Goal: Browse casually

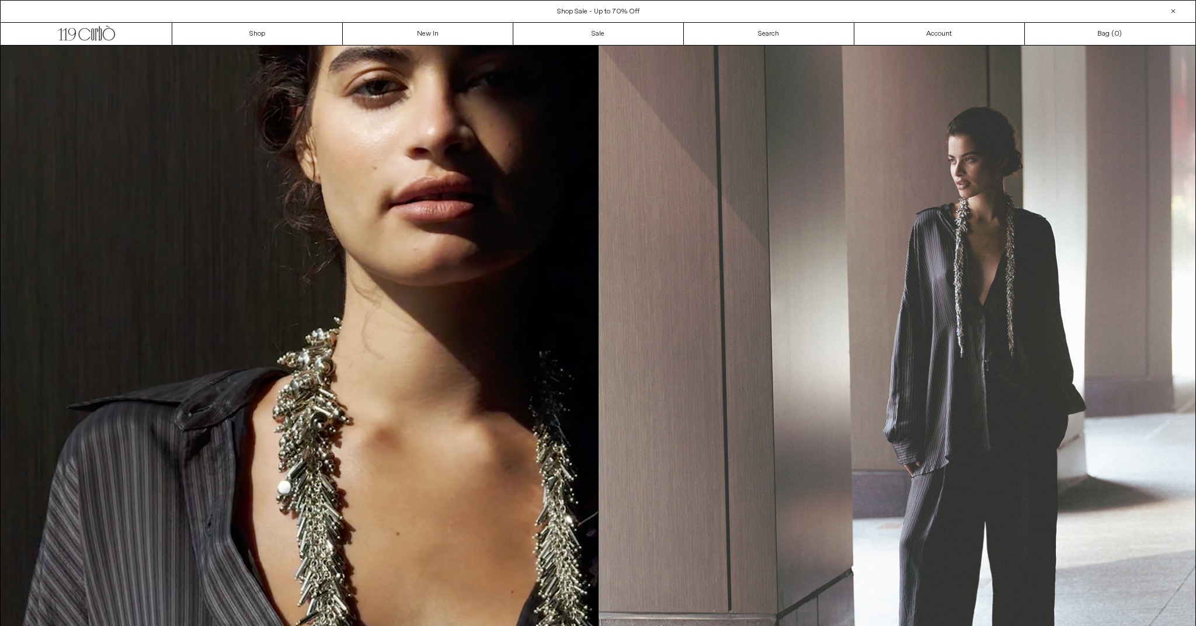
scroll to position [4, 0]
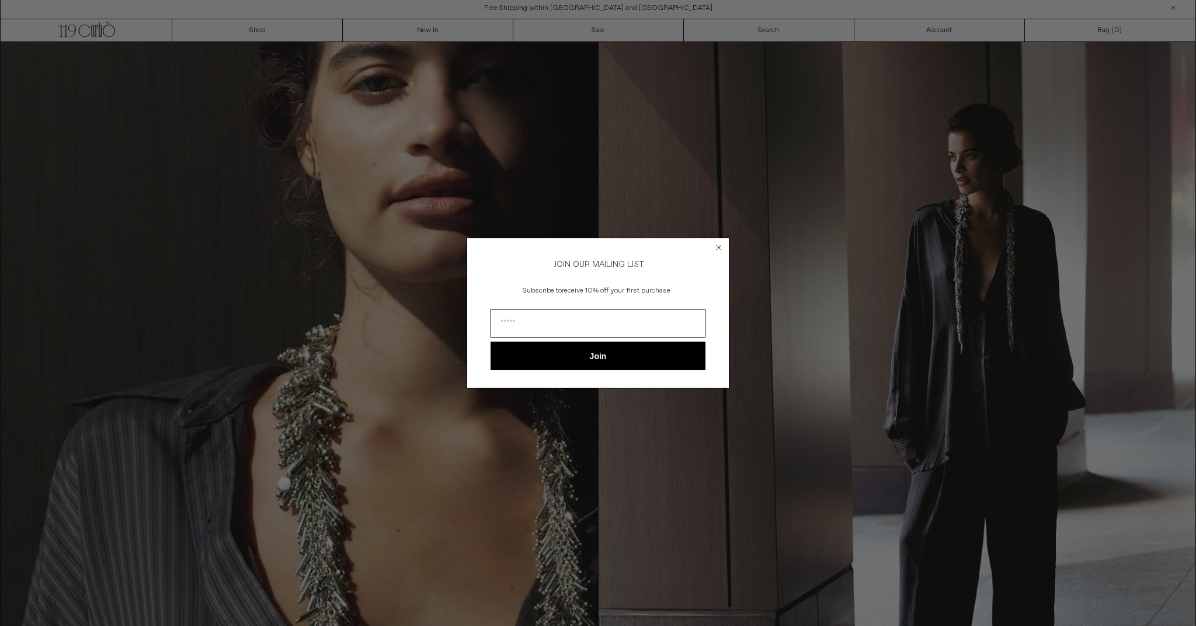
click at [717, 245] on icon "Close dialog" at bounding box center [719, 247] width 5 height 5
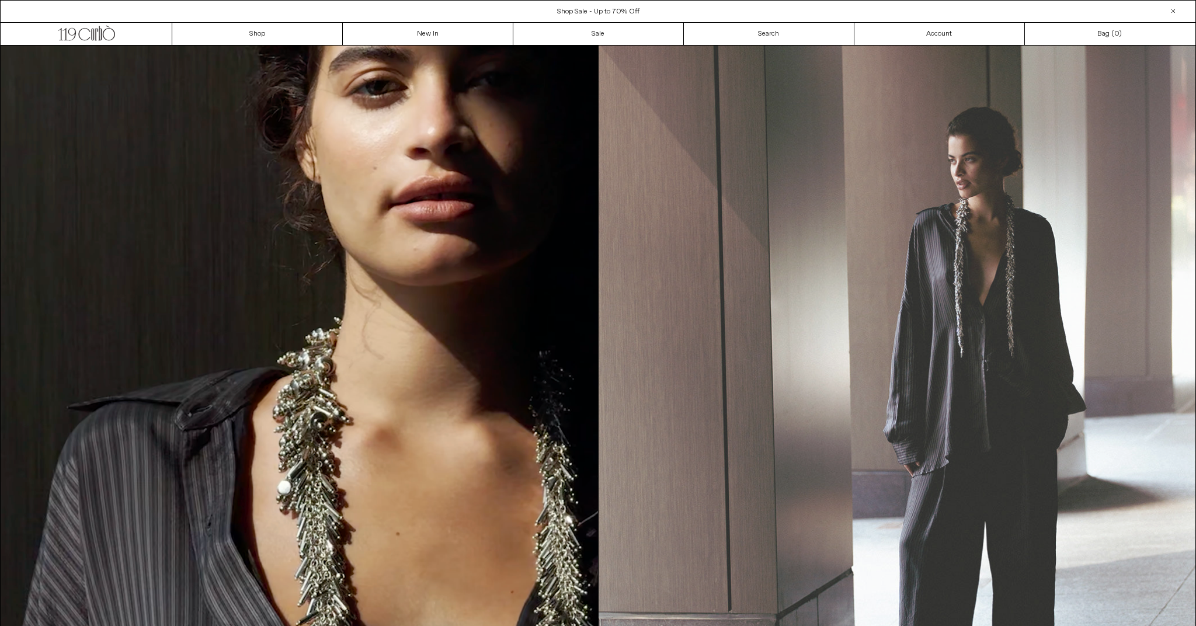
scroll to position [0, 0]
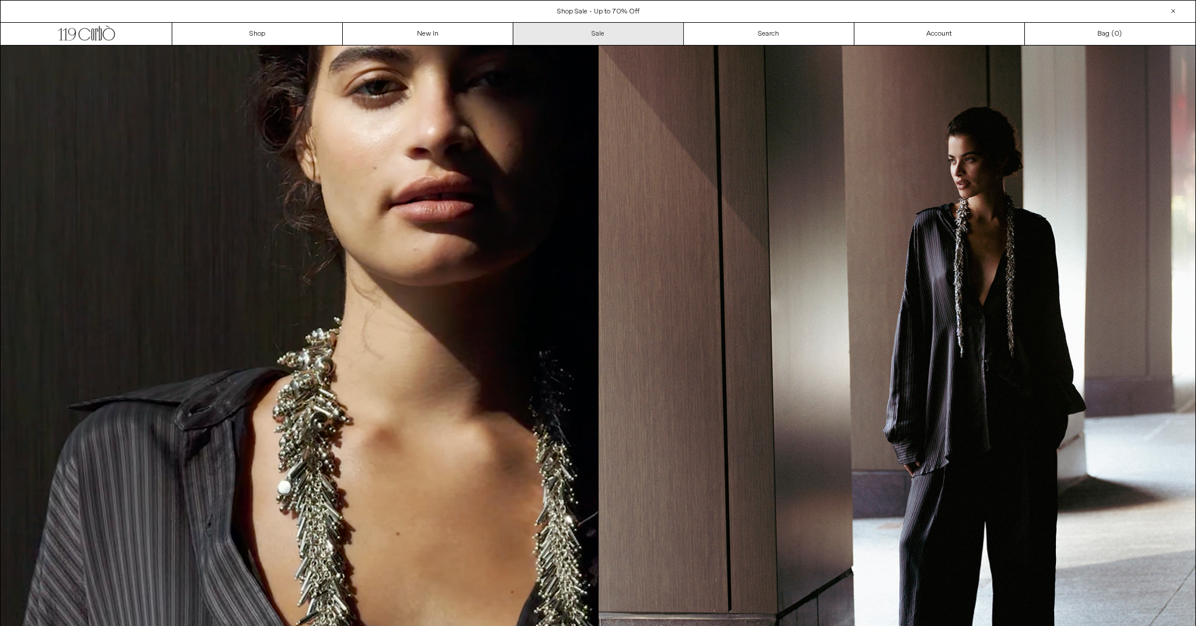
click at [596, 37] on link "Sale" at bounding box center [598, 34] width 171 height 22
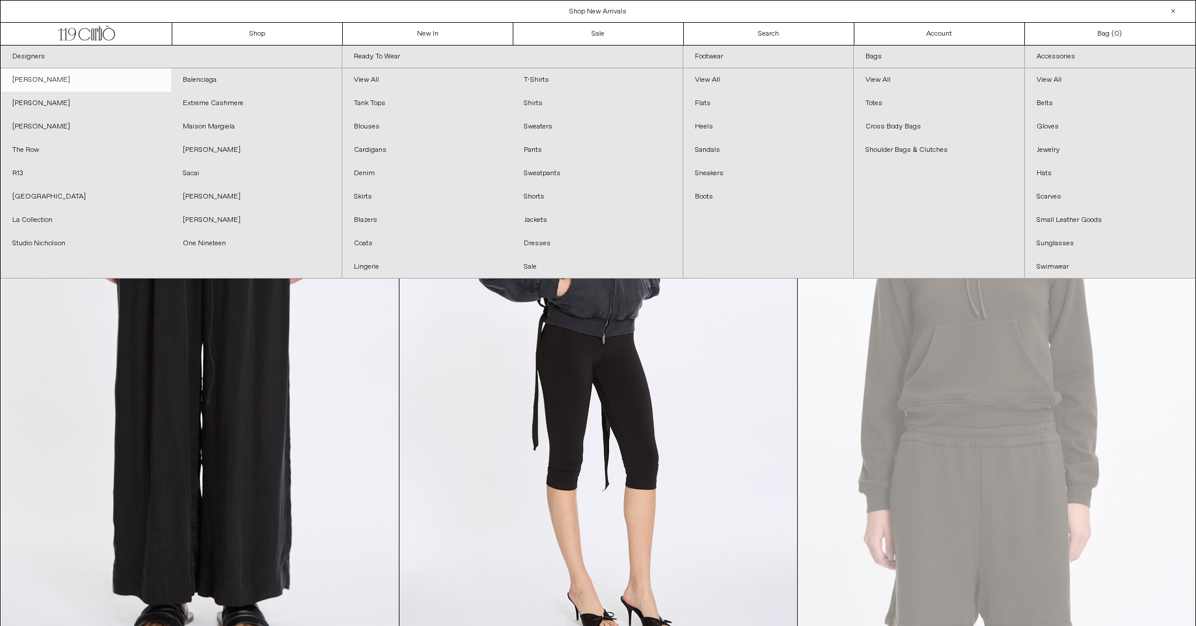
click at [65, 79] on link "[PERSON_NAME]" at bounding box center [86, 79] width 171 height 23
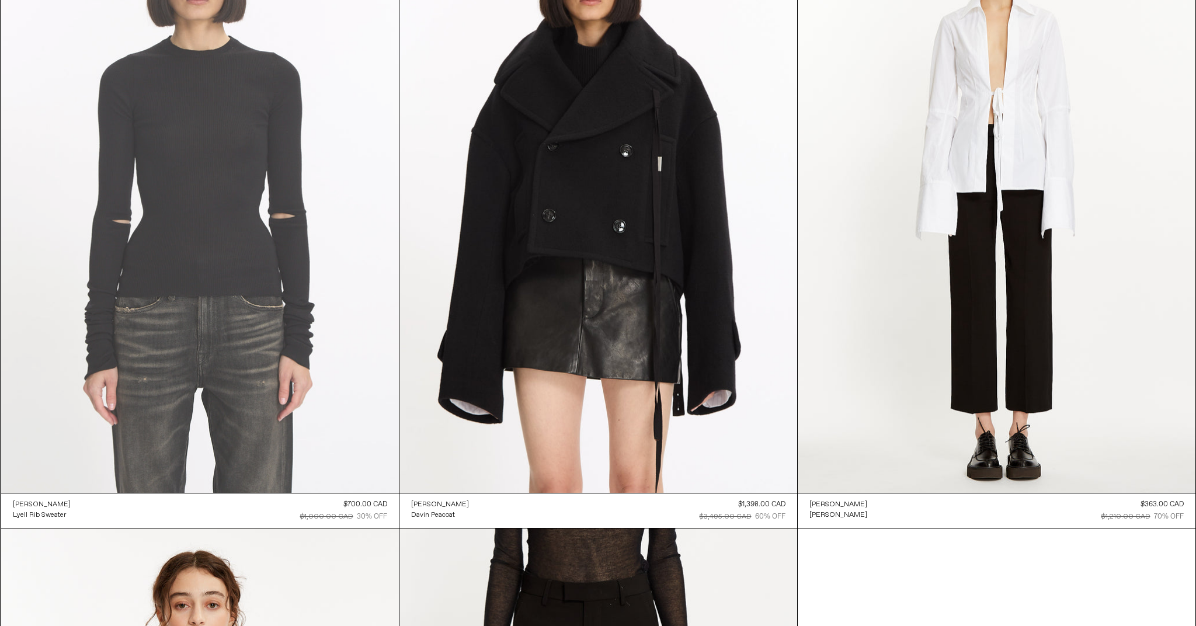
scroll to position [805, 0]
click at [213, 266] on at bounding box center [200, 194] width 398 height 597
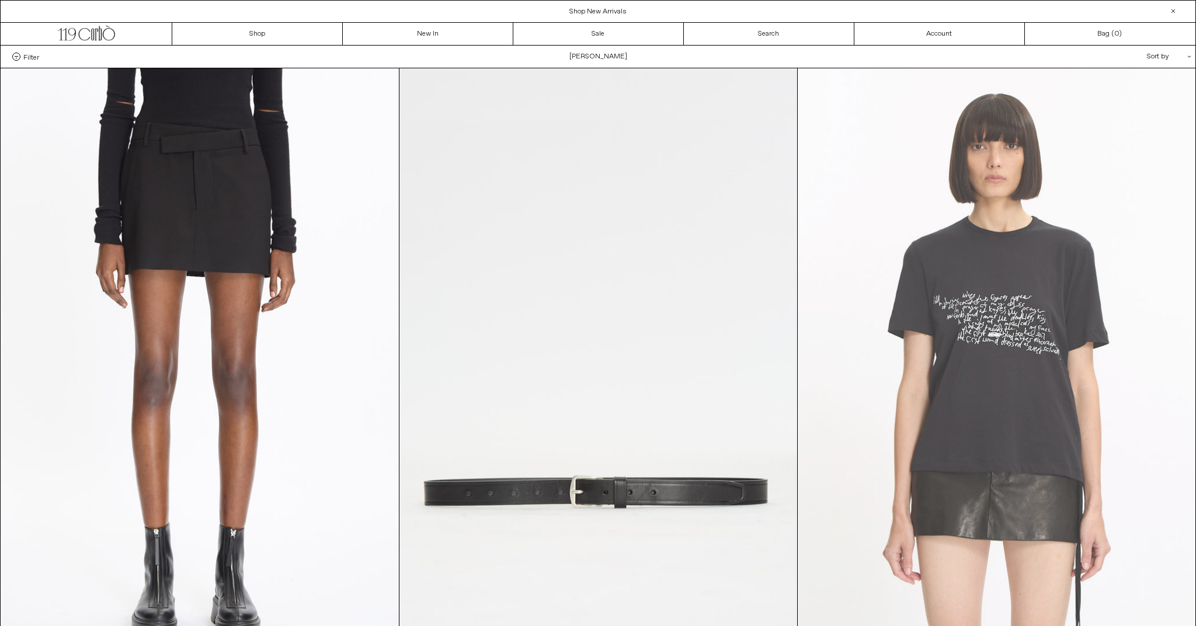
scroll to position [0, 0]
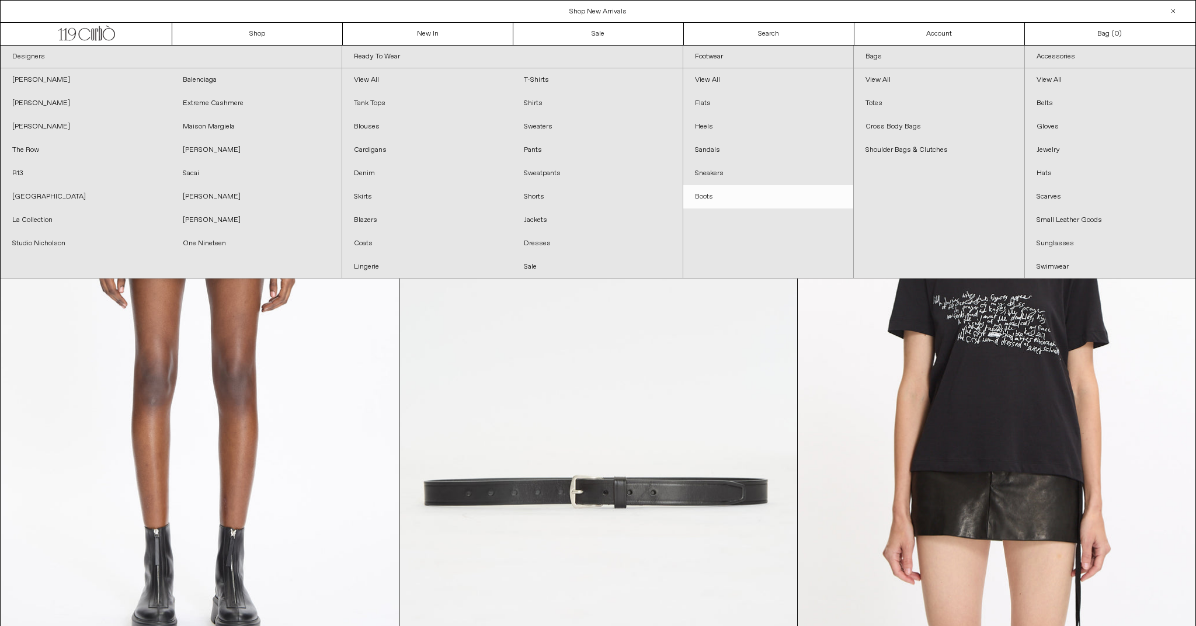
click at [708, 198] on link "Boots" at bounding box center [768, 196] width 170 height 23
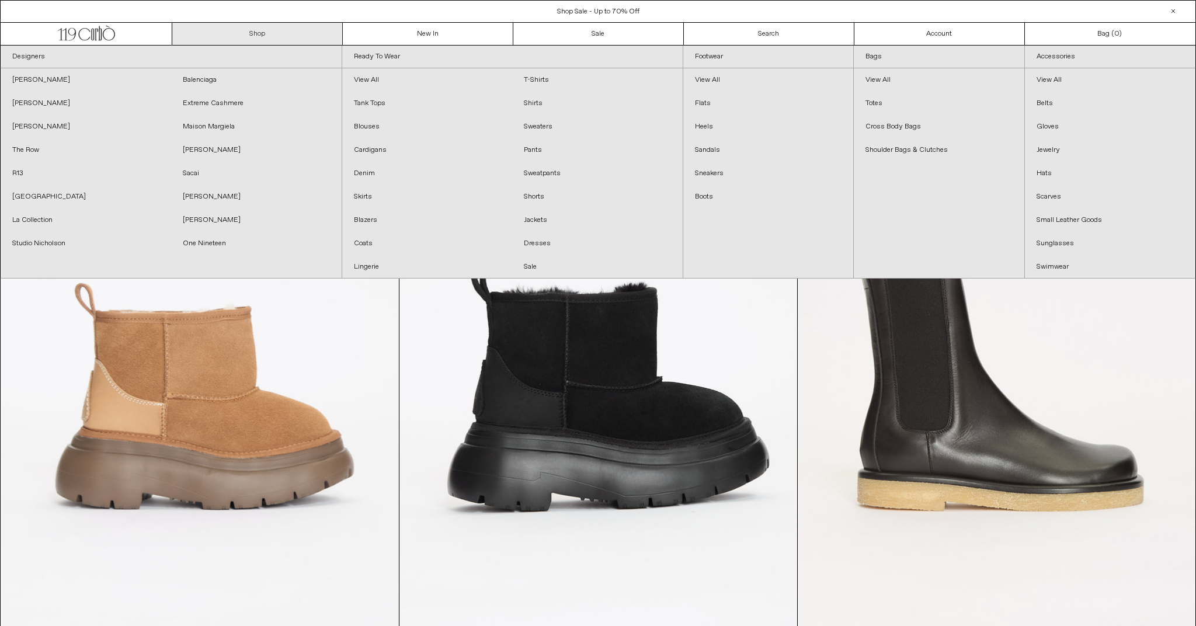
click at [214, 30] on link "Shop" at bounding box center [257, 34] width 171 height 22
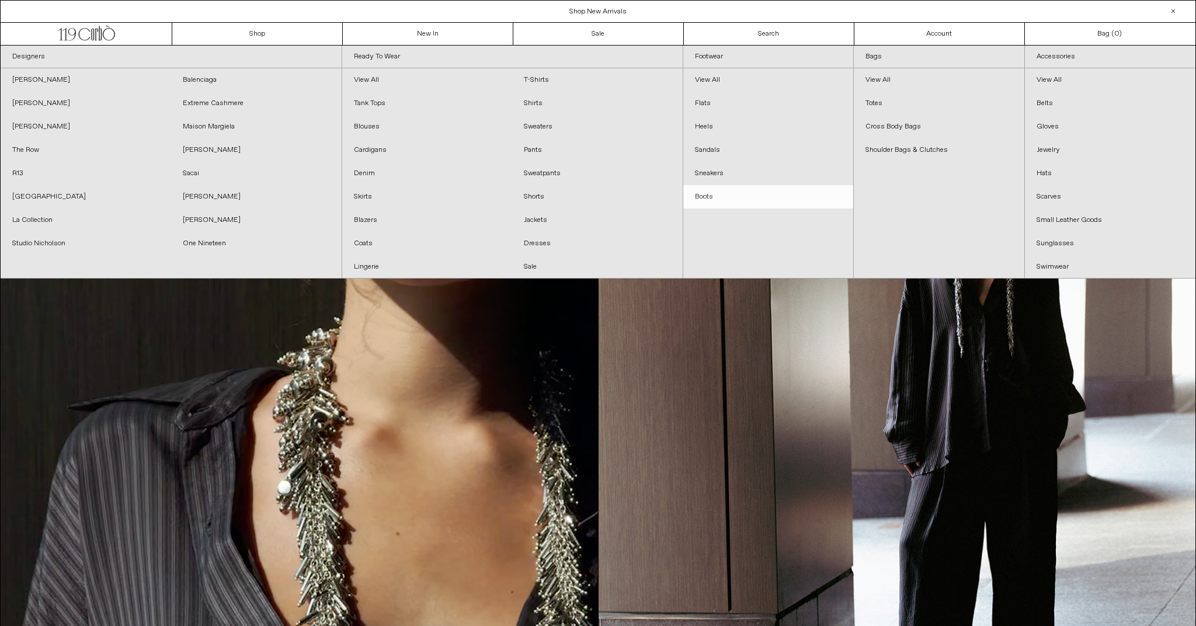
click at [702, 194] on link "Boots" at bounding box center [768, 196] width 170 height 23
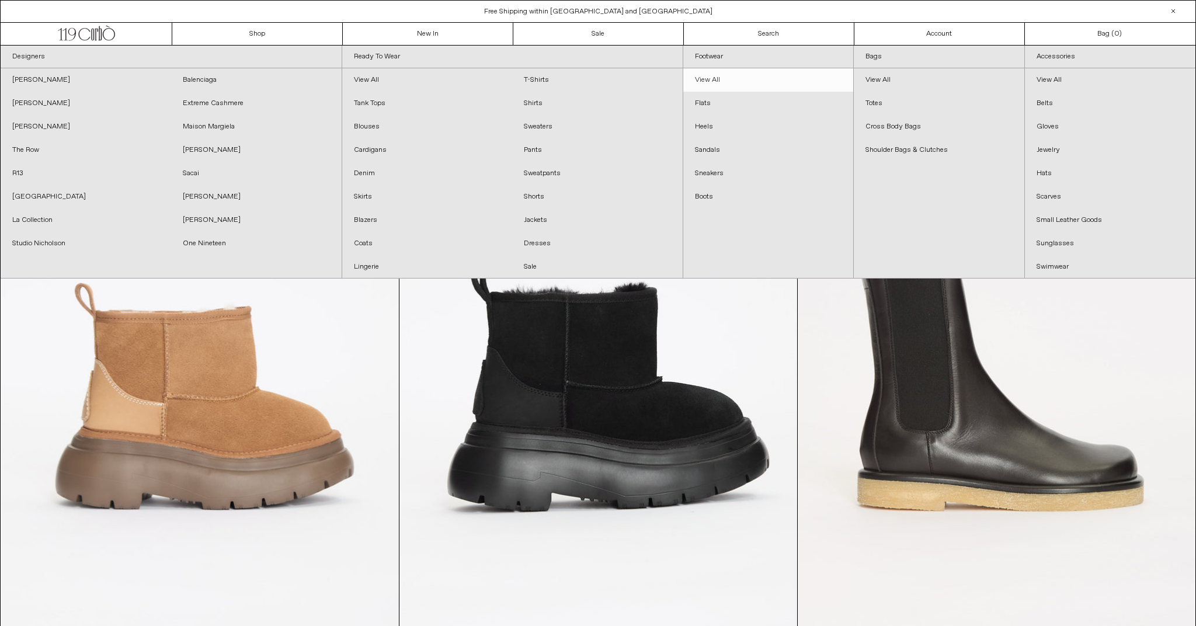
click at [707, 77] on link "View All" at bounding box center [768, 79] width 170 height 23
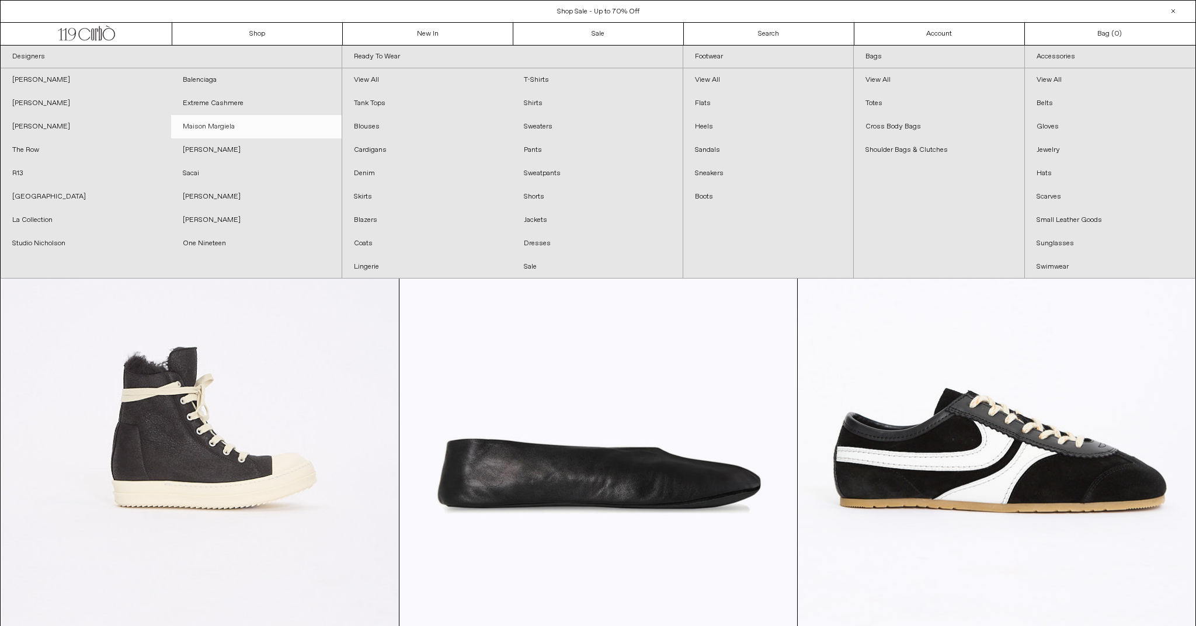
click at [226, 126] on link "Maison Margiela" at bounding box center [256, 126] width 171 height 23
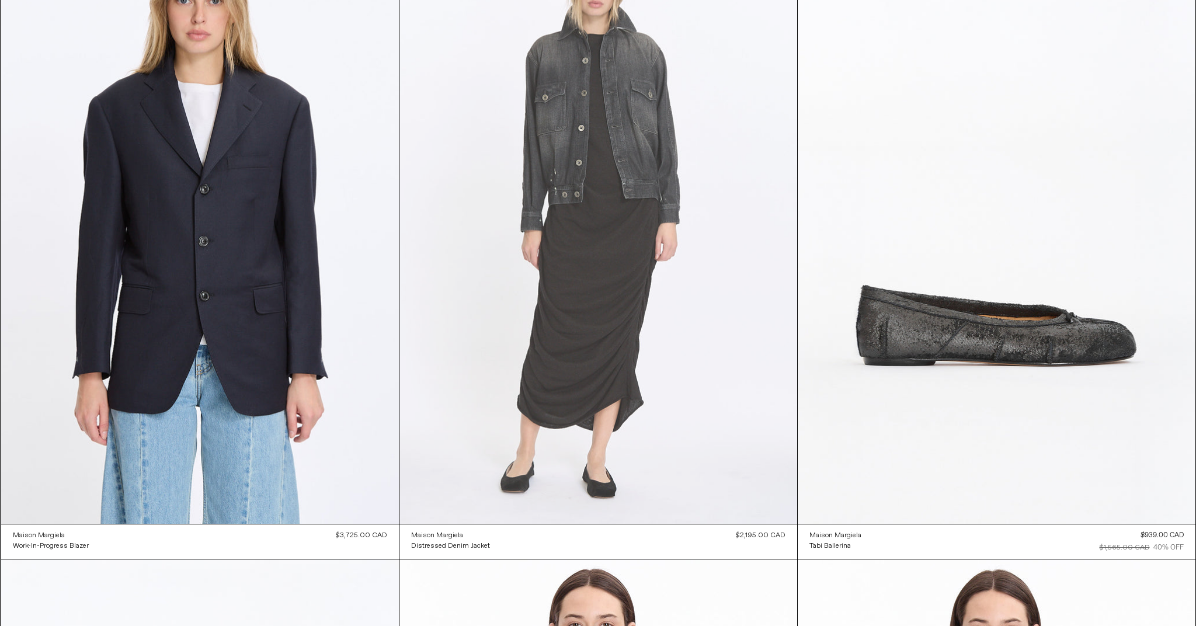
scroll to position [774, 0]
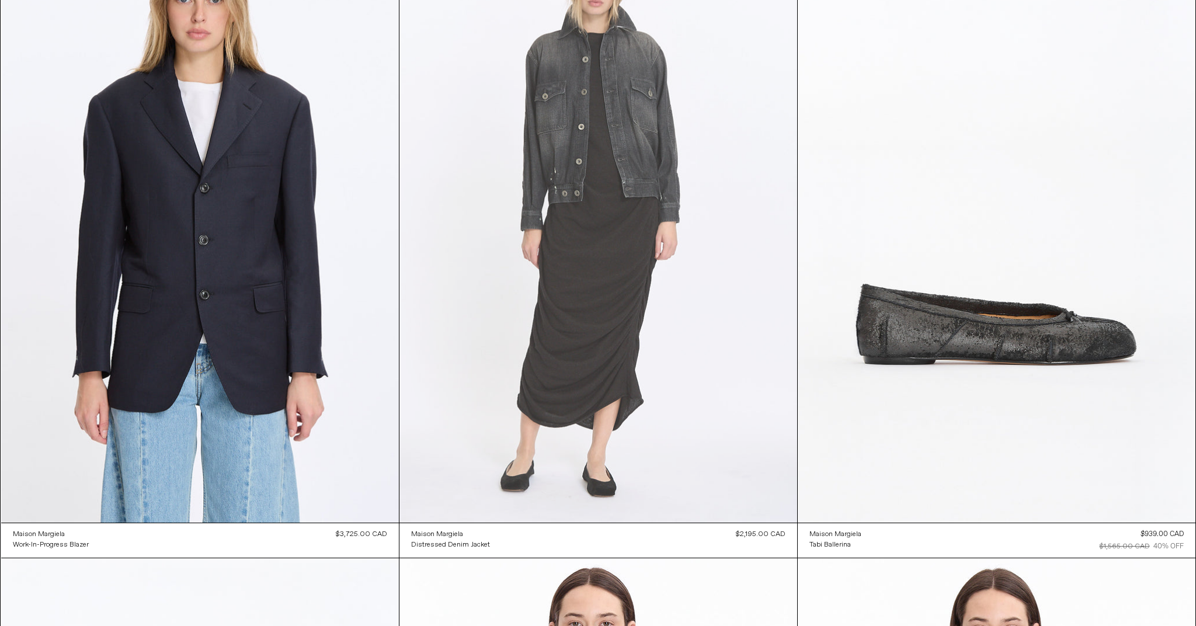
click at [576, 154] on at bounding box center [598, 224] width 398 height 597
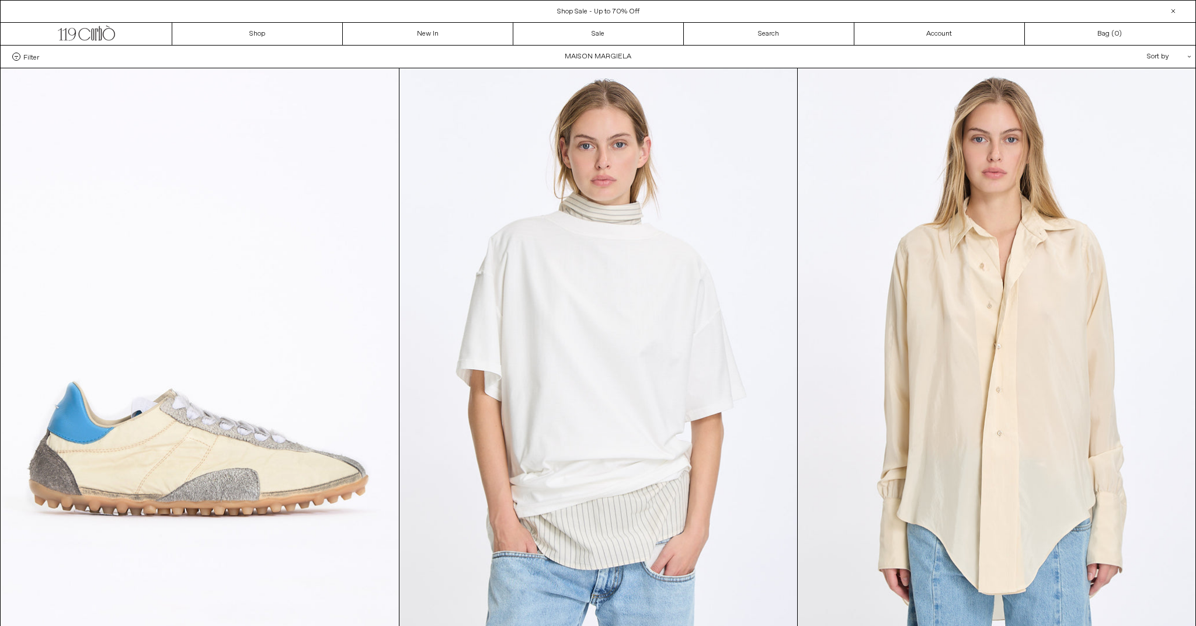
scroll to position [0, 0]
click at [433, 35] on link "New In" at bounding box center [428, 34] width 171 height 22
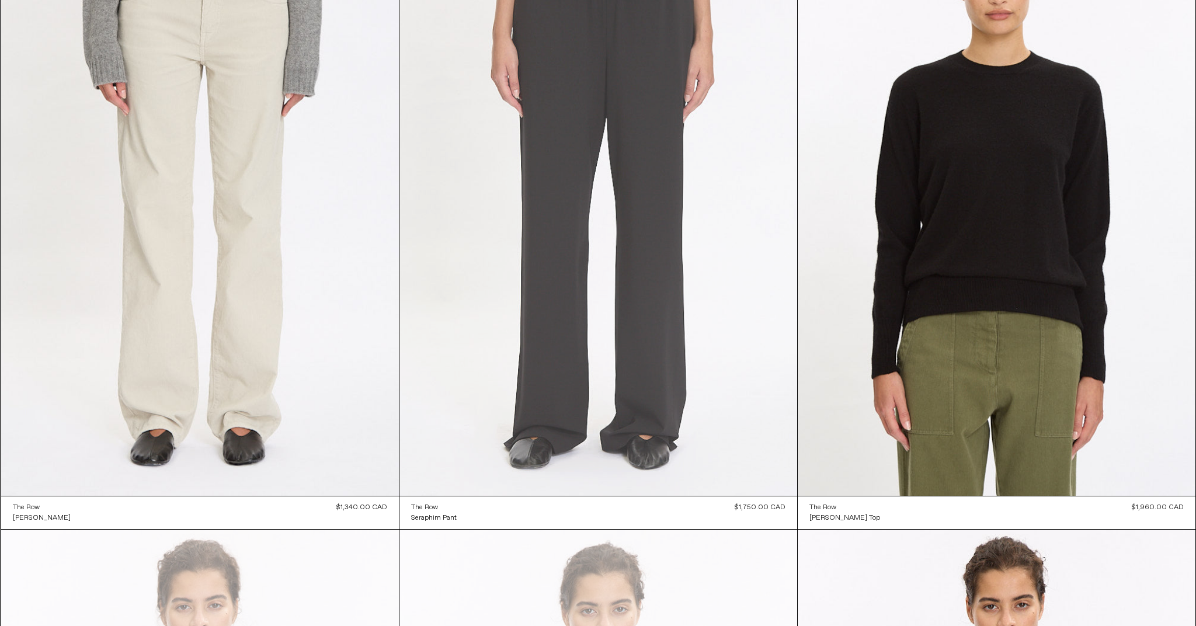
scroll to position [10258, 0]
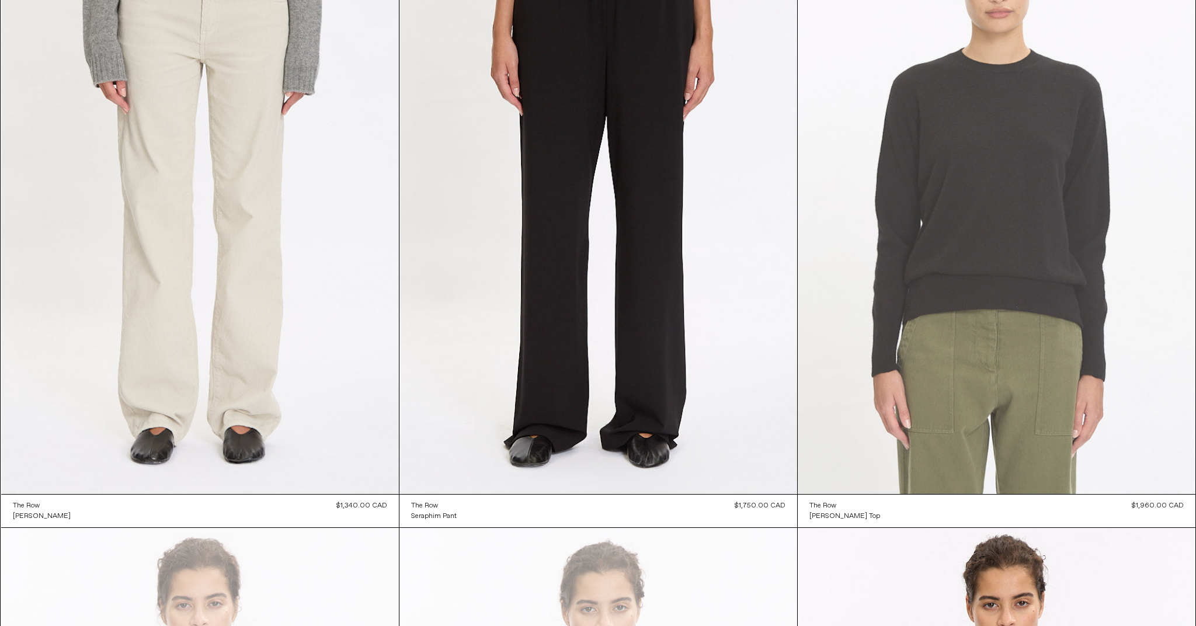
click at [1090, 170] on at bounding box center [997, 195] width 398 height 597
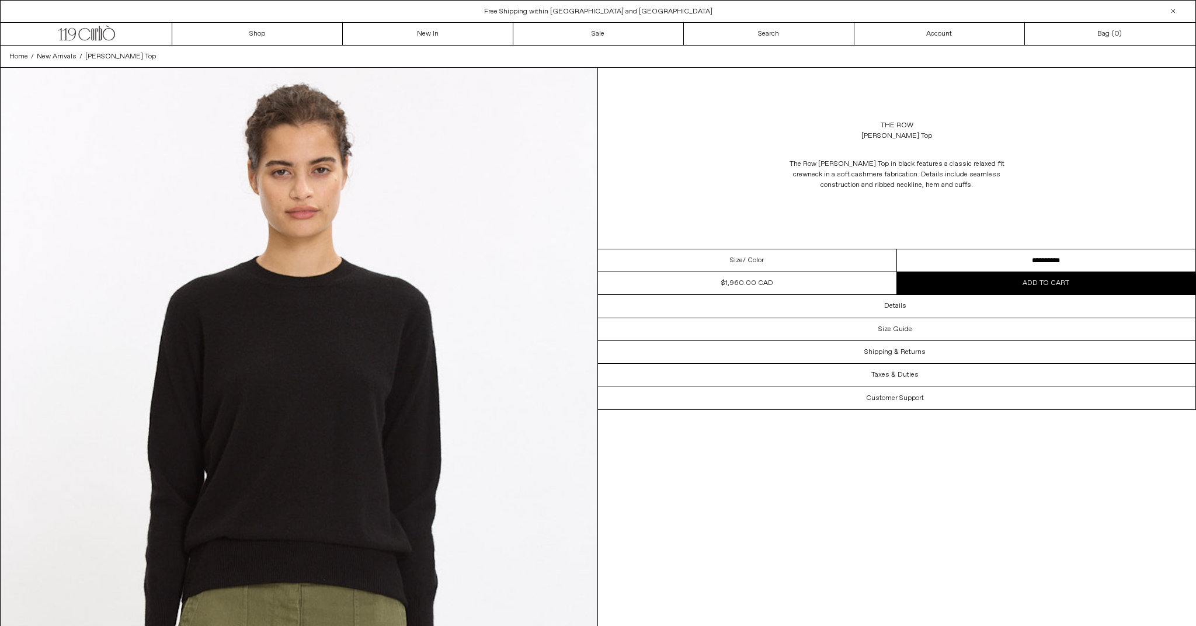
scroll to position [1, 0]
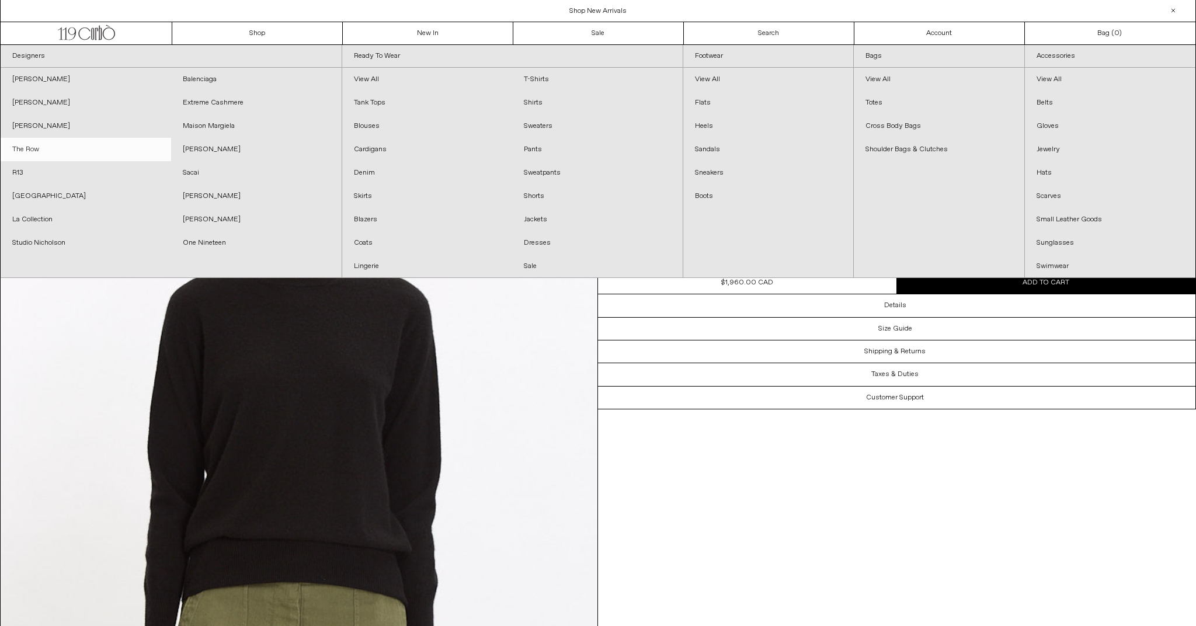
click at [30, 147] on link "The Row" at bounding box center [86, 149] width 171 height 23
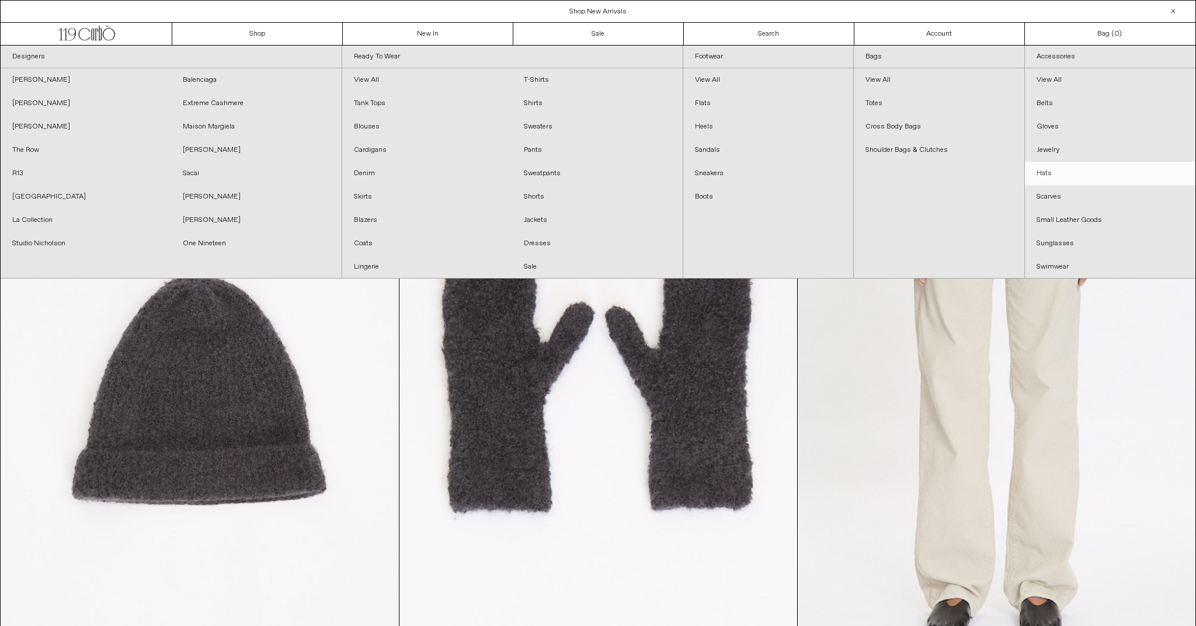
click at [1045, 173] on link "Hats" at bounding box center [1110, 173] width 171 height 23
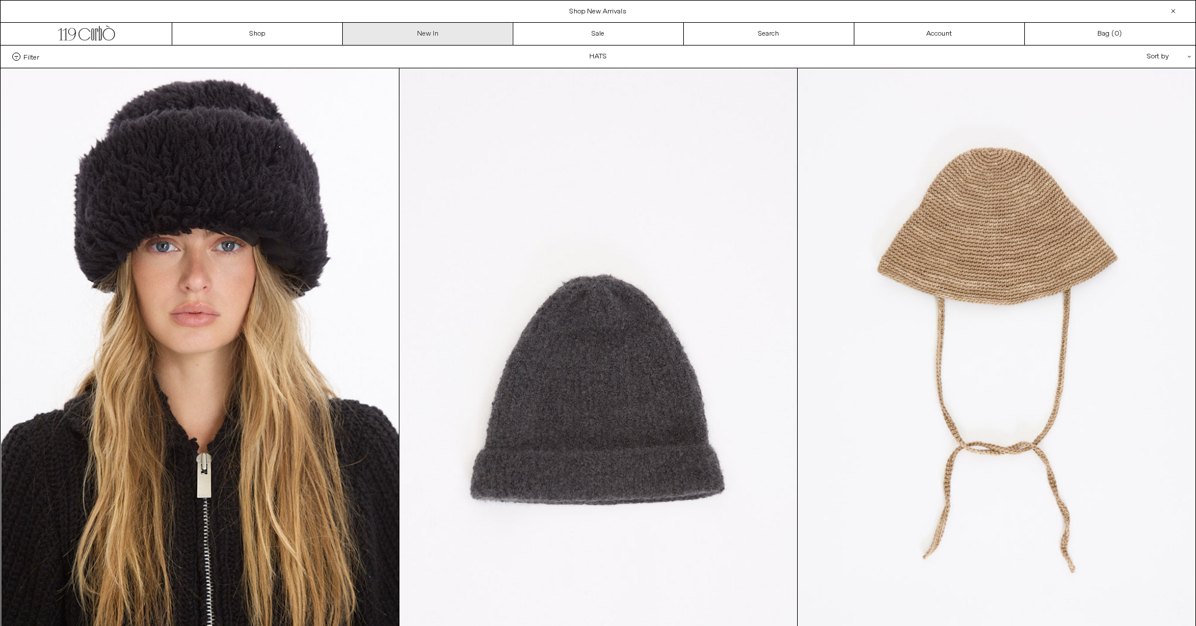
click at [443, 33] on link "New In" at bounding box center [428, 34] width 171 height 22
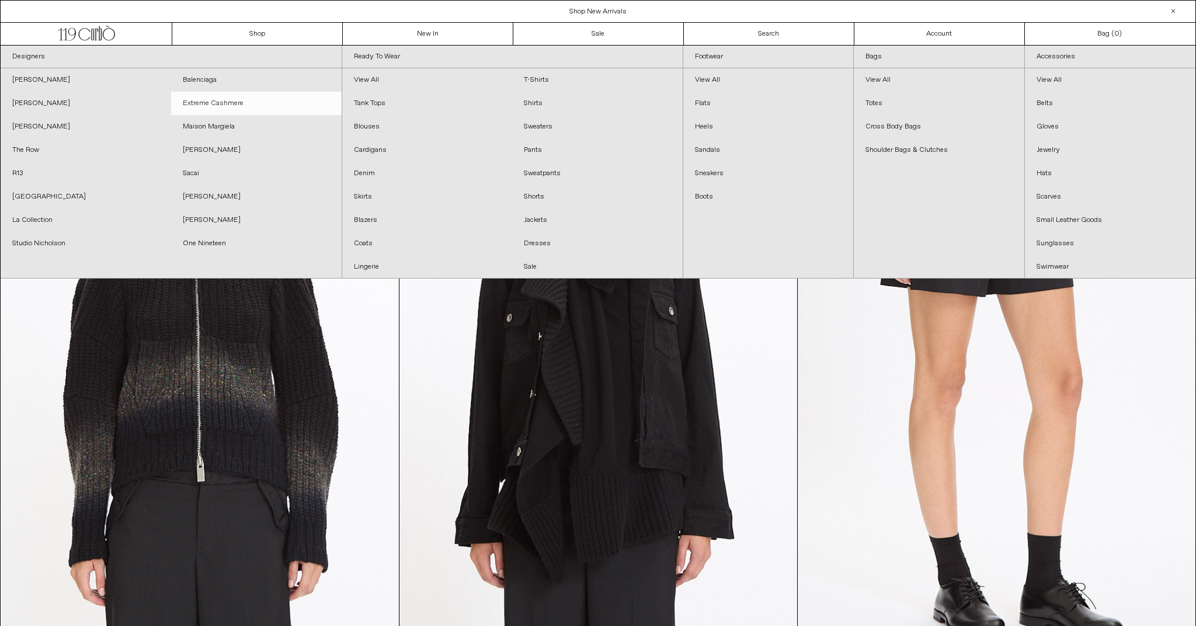
click at [226, 102] on link "Extreme Cashmere" at bounding box center [256, 103] width 171 height 23
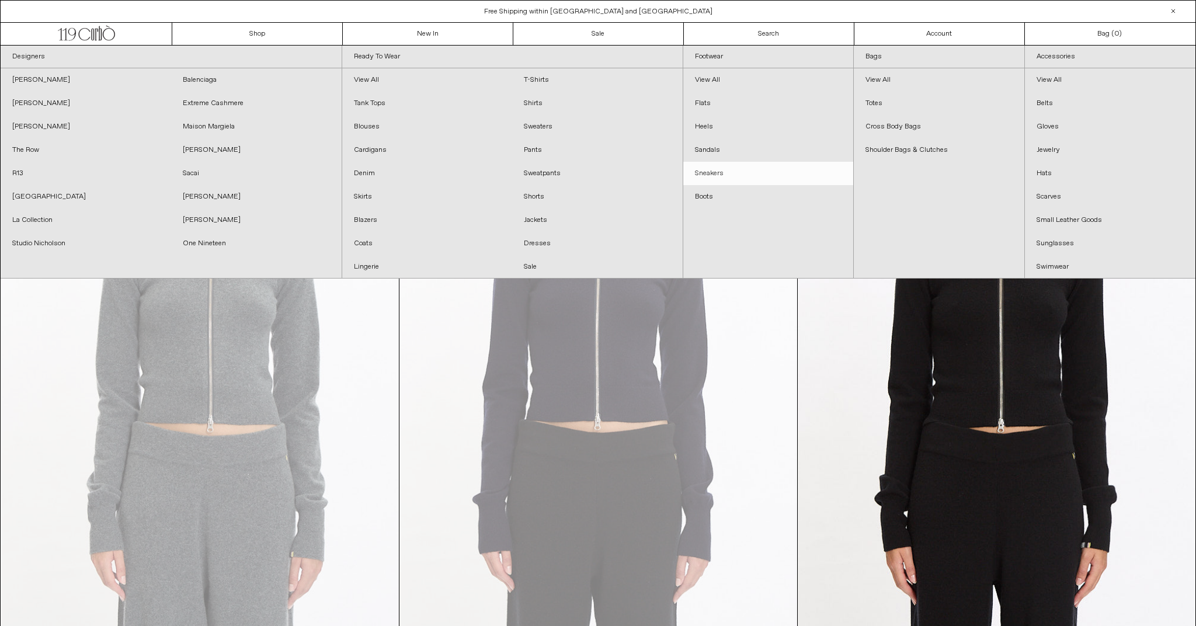
scroll to position [0, 1]
click at [875, 148] on link "Shoulder Bags & Clutches" at bounding box center [939, 149] width 170 height 23
